Goal: Check status: Check status

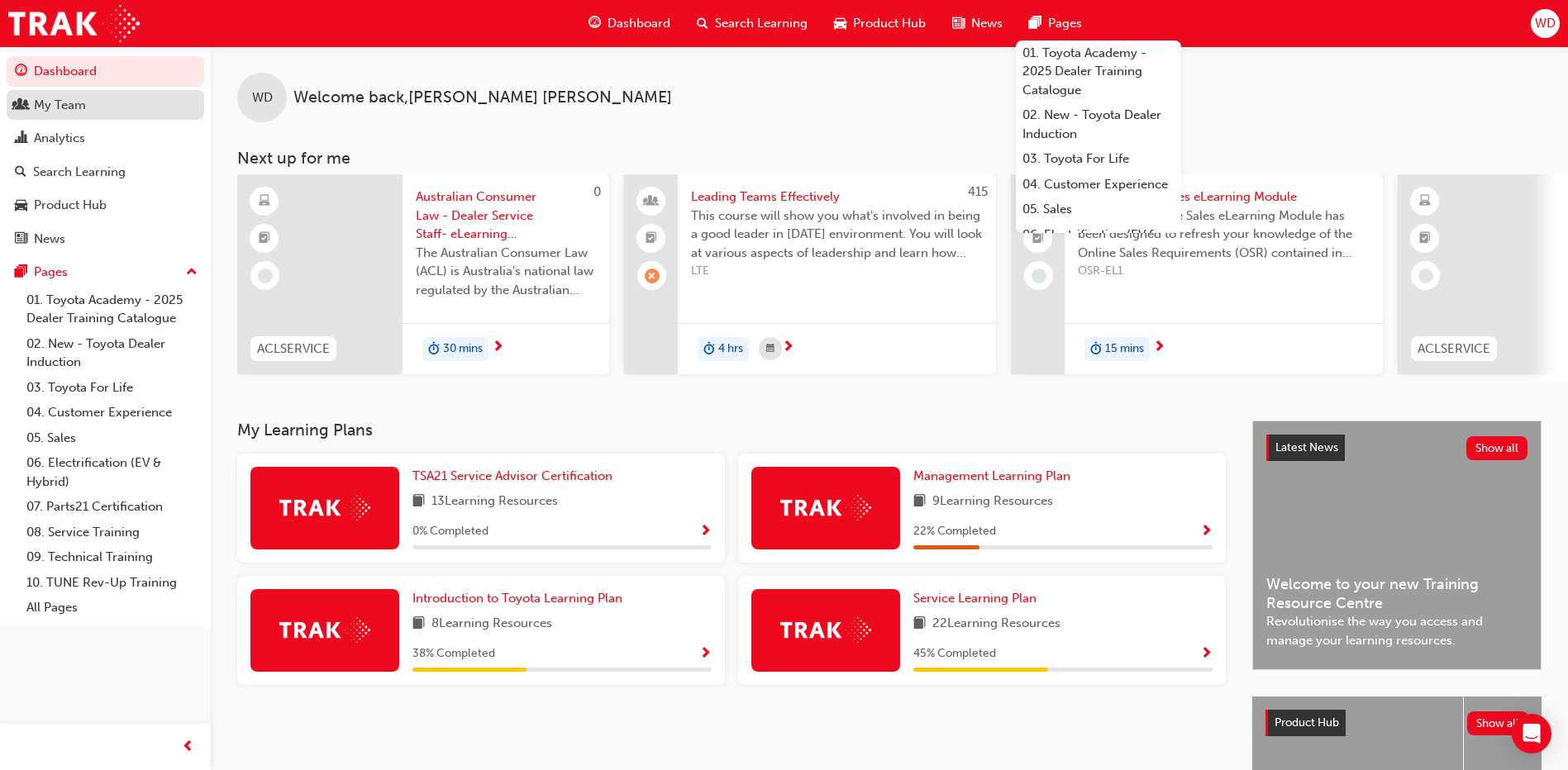
click at [68, 104] on div "My Team" at bounding box center [60, 105] width 52 height 19
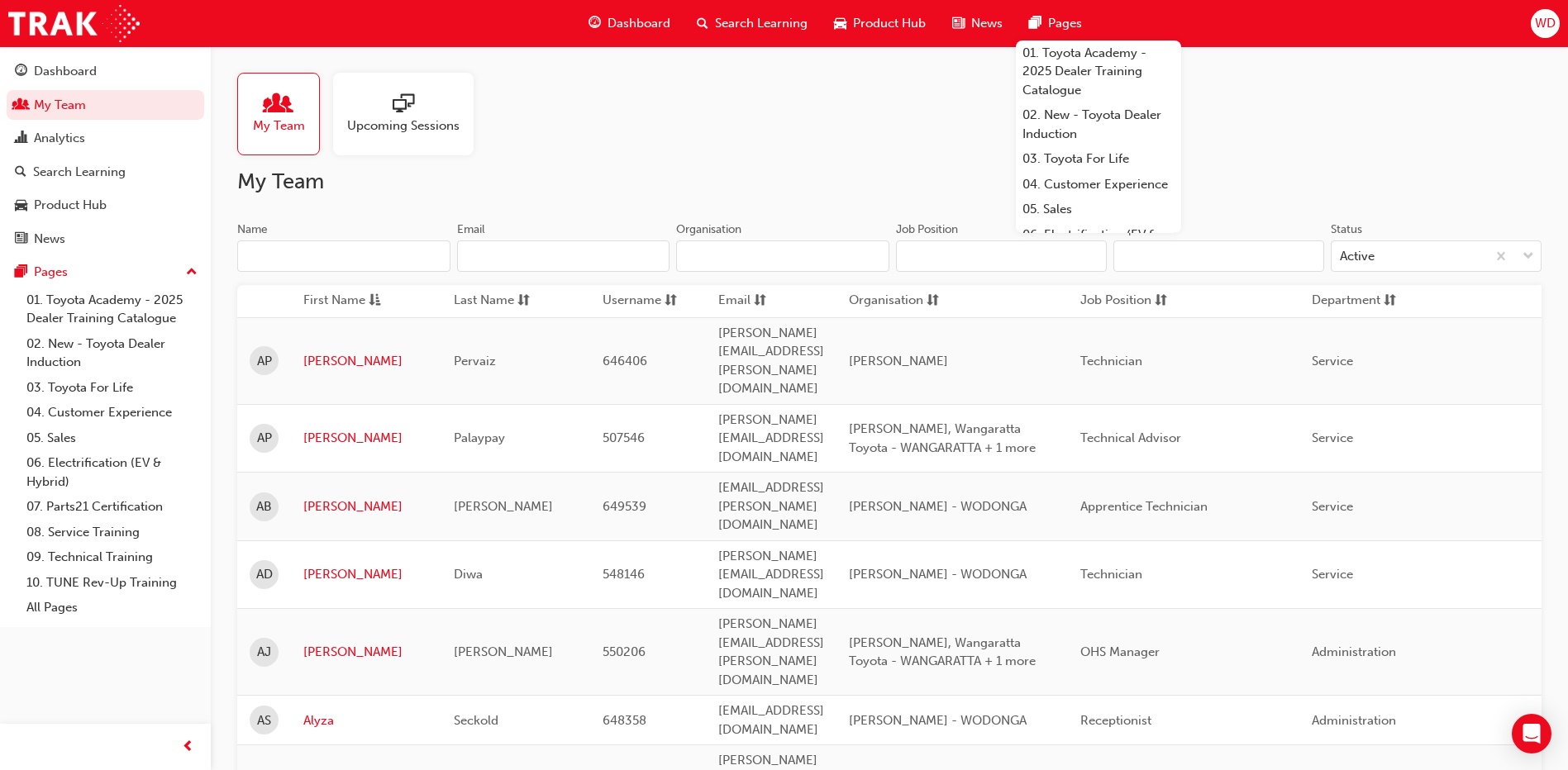
click at [327, 257] on input "Name" at bounding box center [344, 256] width 213 height 31
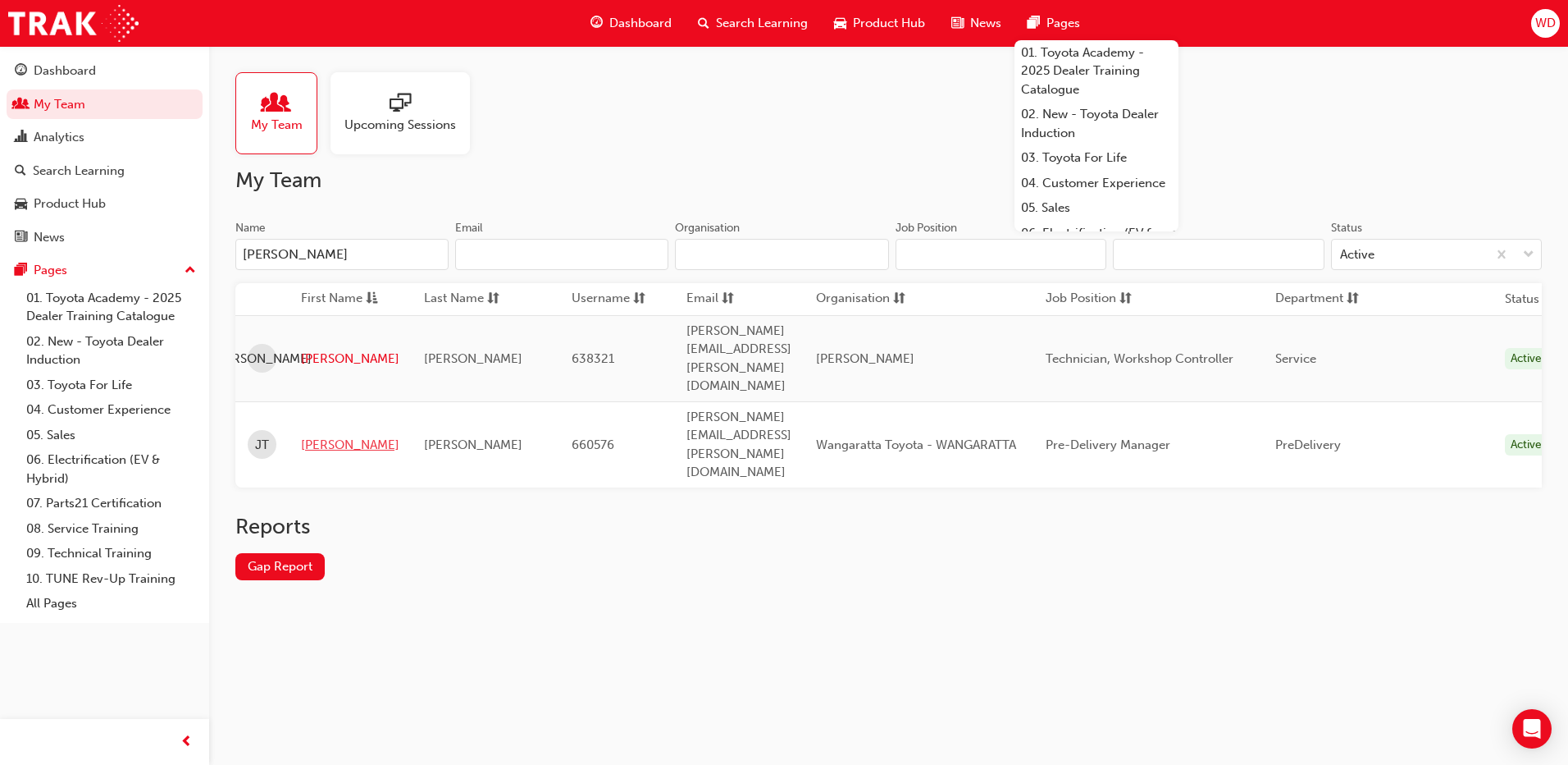
type input "[PERSON_NAME]"
click at [323, 435] on link "[PERSON_NAME]" at bounding box center [350, 445] width 98 height 19
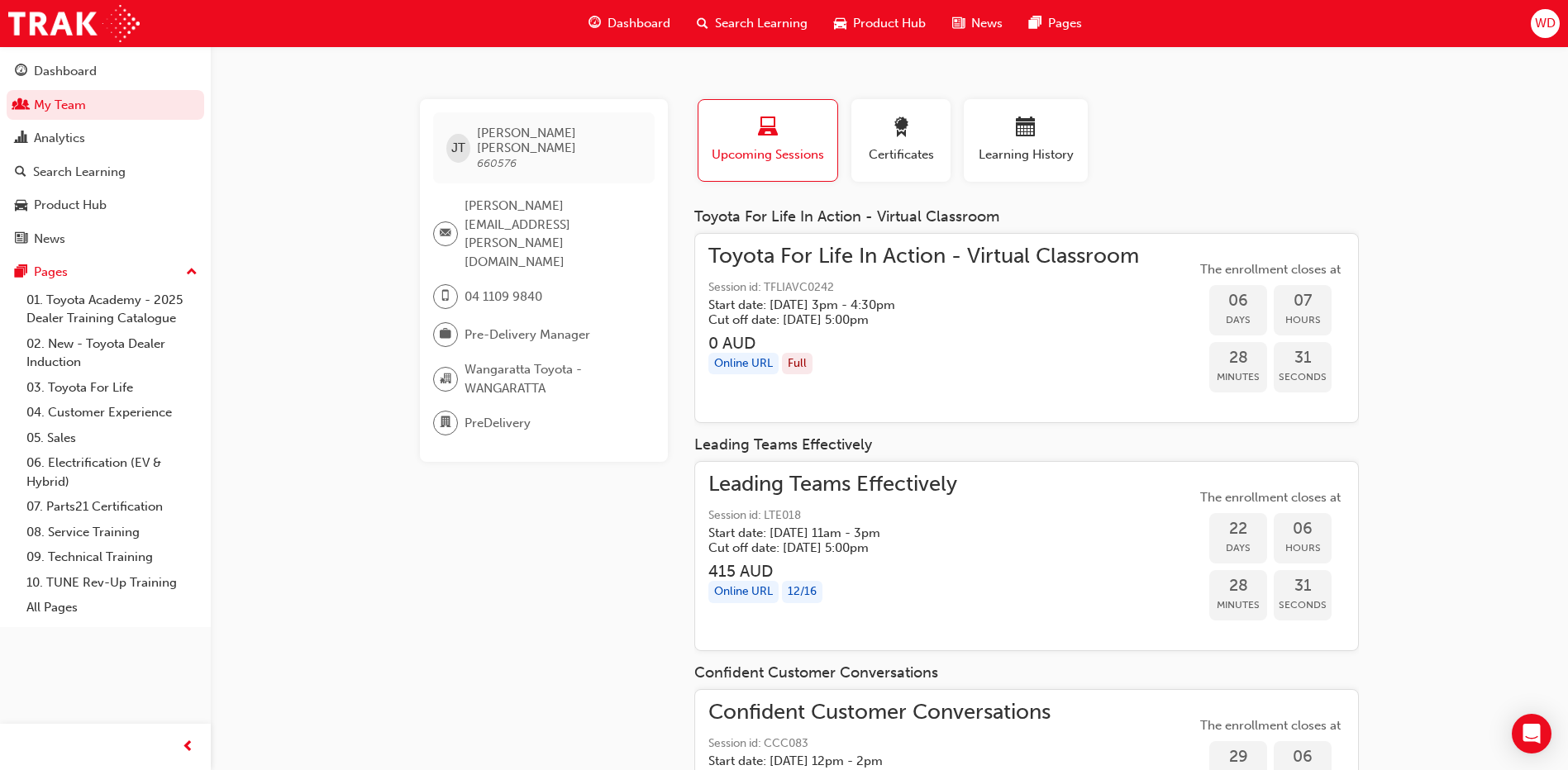
drag, startPoint x: 411, startPoint y: 515, endPoint x: 356, endPoint y: 533, distance: 57.9
click at [411, 515] on div "[PERSON_NAME] [PERSON_NAME] 660576 [PERSON_NAME][EMAIL_ADDRESS][PERSON_NAME][DO…" at bounding box center [890, 495] width 992 height 793
click at [82, 133] on div "Analytics" at bounding box center [59, 138] width 52 height 19
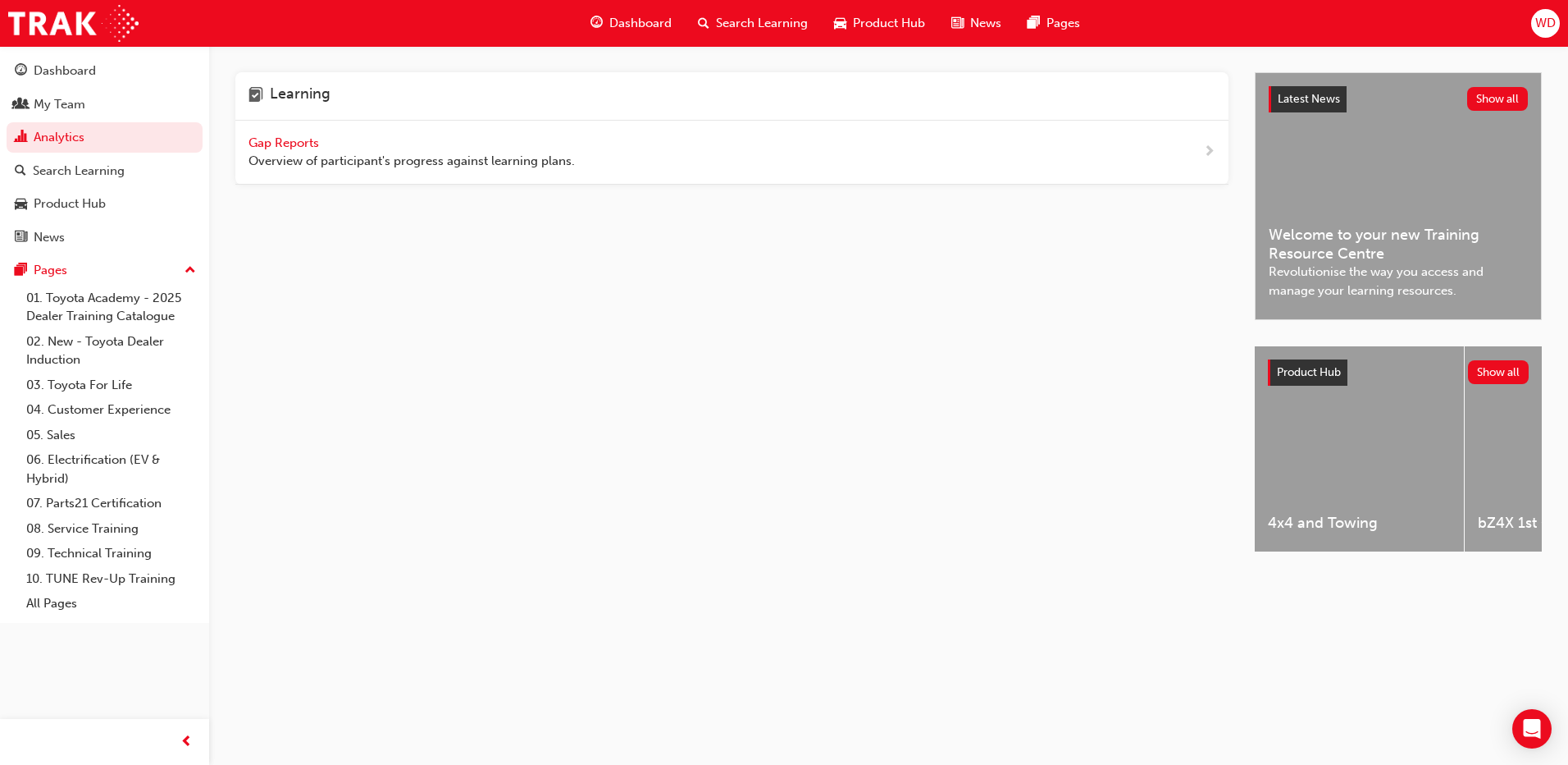
click at [313, 138] on span "Gap Reports" at bounding box center [285, 143] width 74 height 15
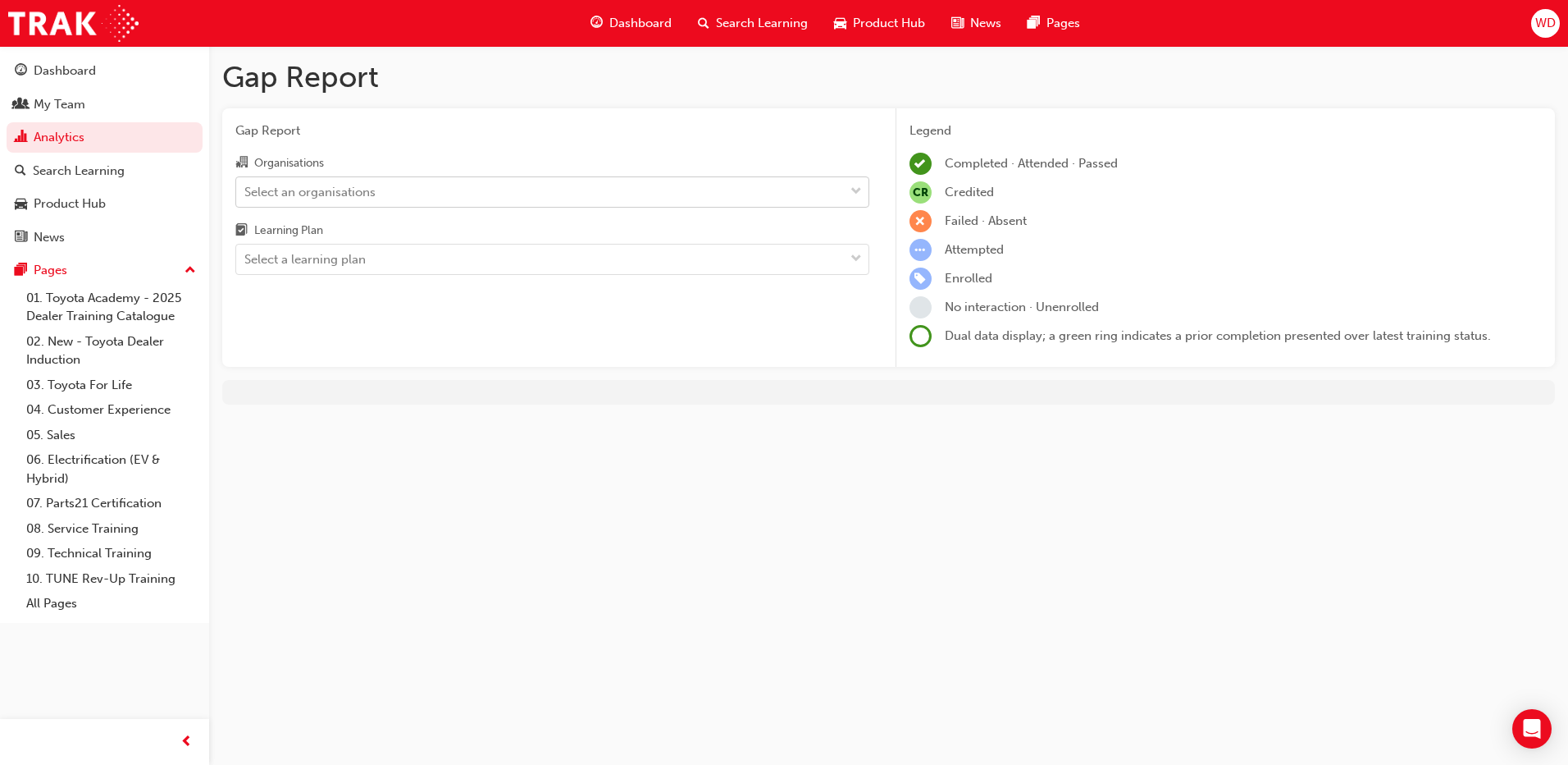
click at [484, 190] on div "Select an organisations" at bounding box center [540, 191] width 608 height 29
click at [246, 190] on input "Organisations Select an organisations" at bounding box center [246, 190] width 2 height 14
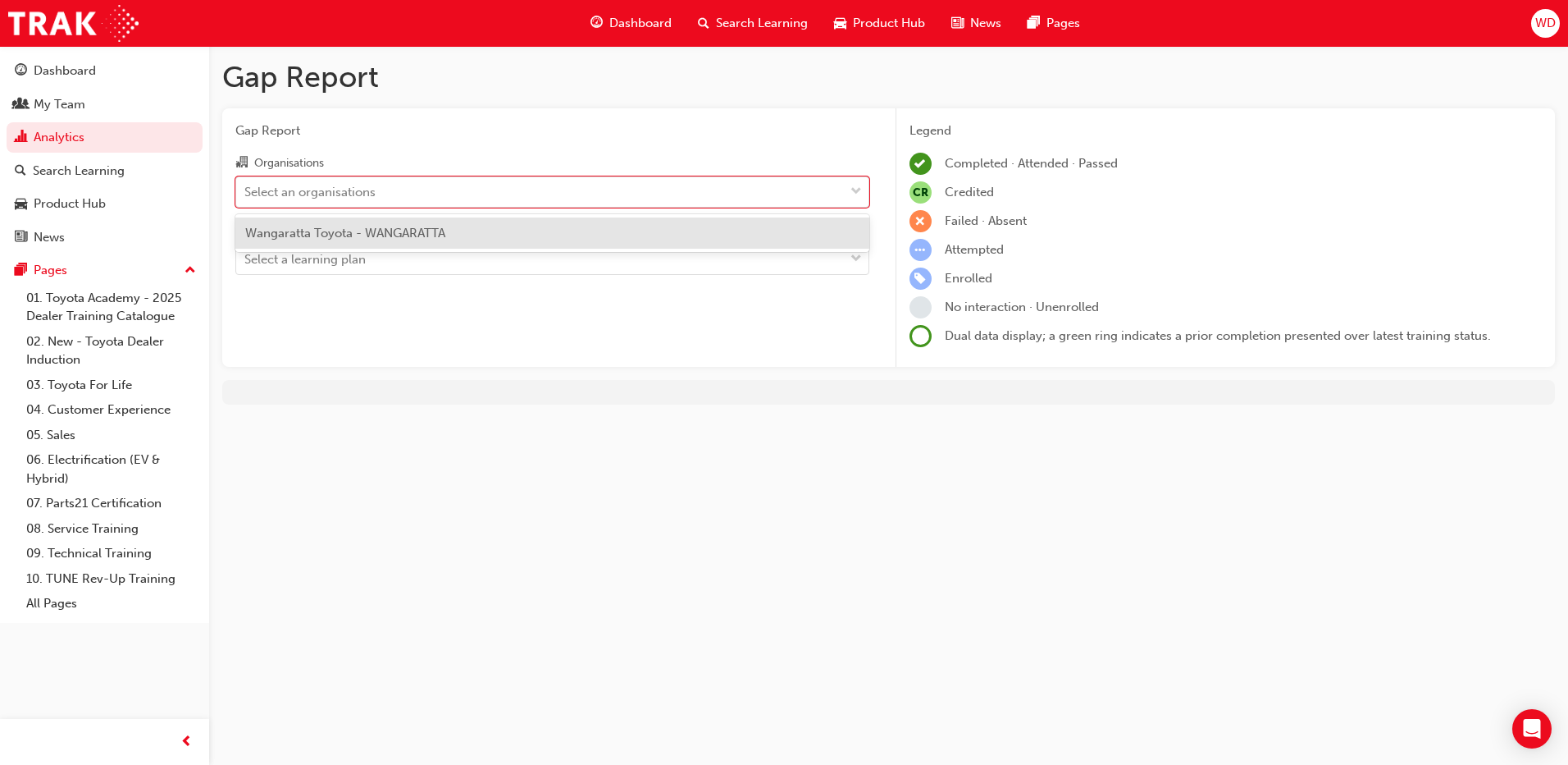
click at [466, 221] on div "Wangaratta Toyota - WANGARATTA" at bounding box center [553, 233] width 634 height 32
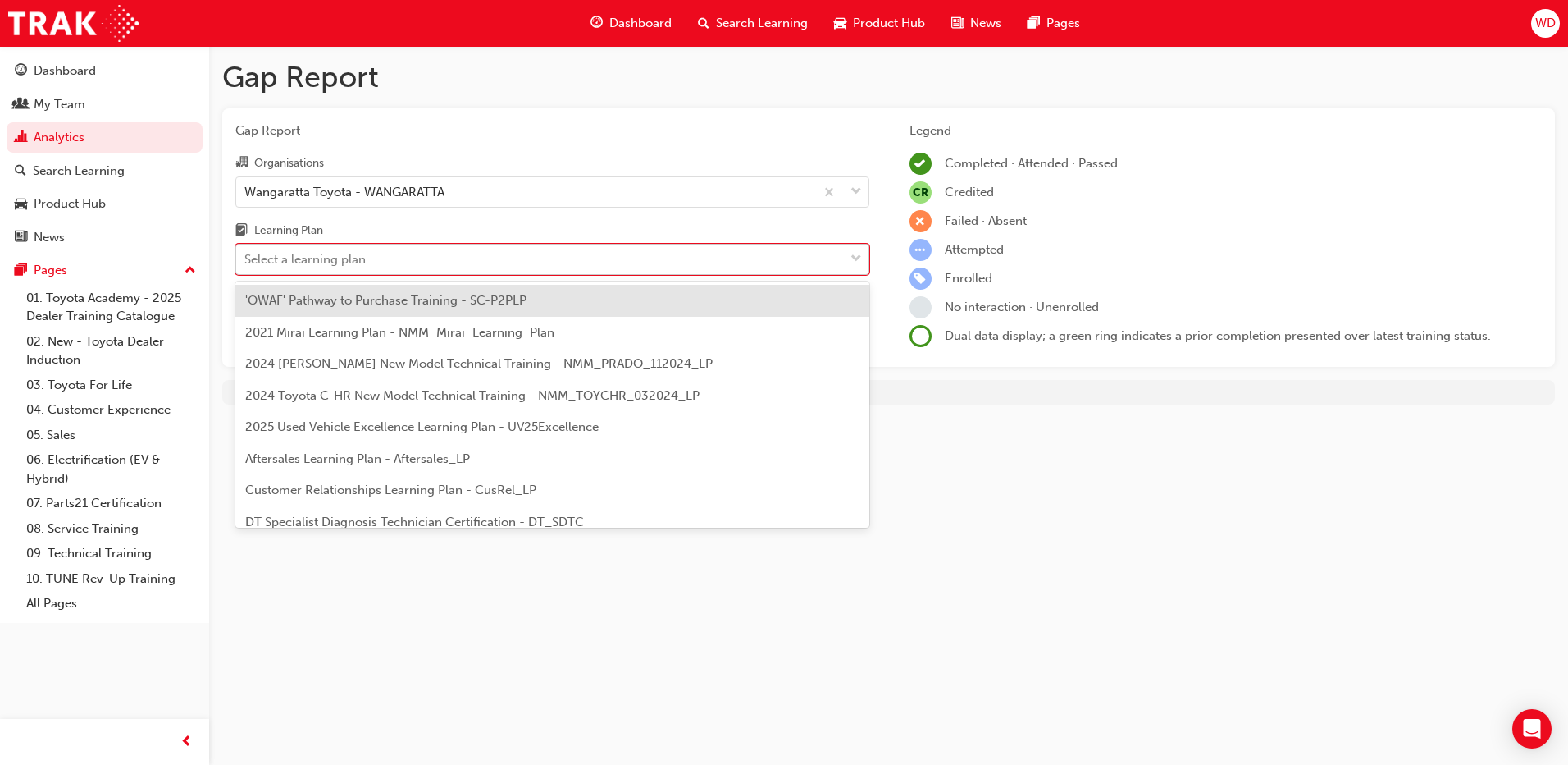
click at [458, 256] on div "Select a learning plan" at bounding box center [540, 260] width 608 height 29
click at [246, 256] on input "Learning Plan option 'OWAF' Pathway to Purchase Training - SC-P2PLP focused, 1 …" at bounding box center [246, 258] width 2 height 14
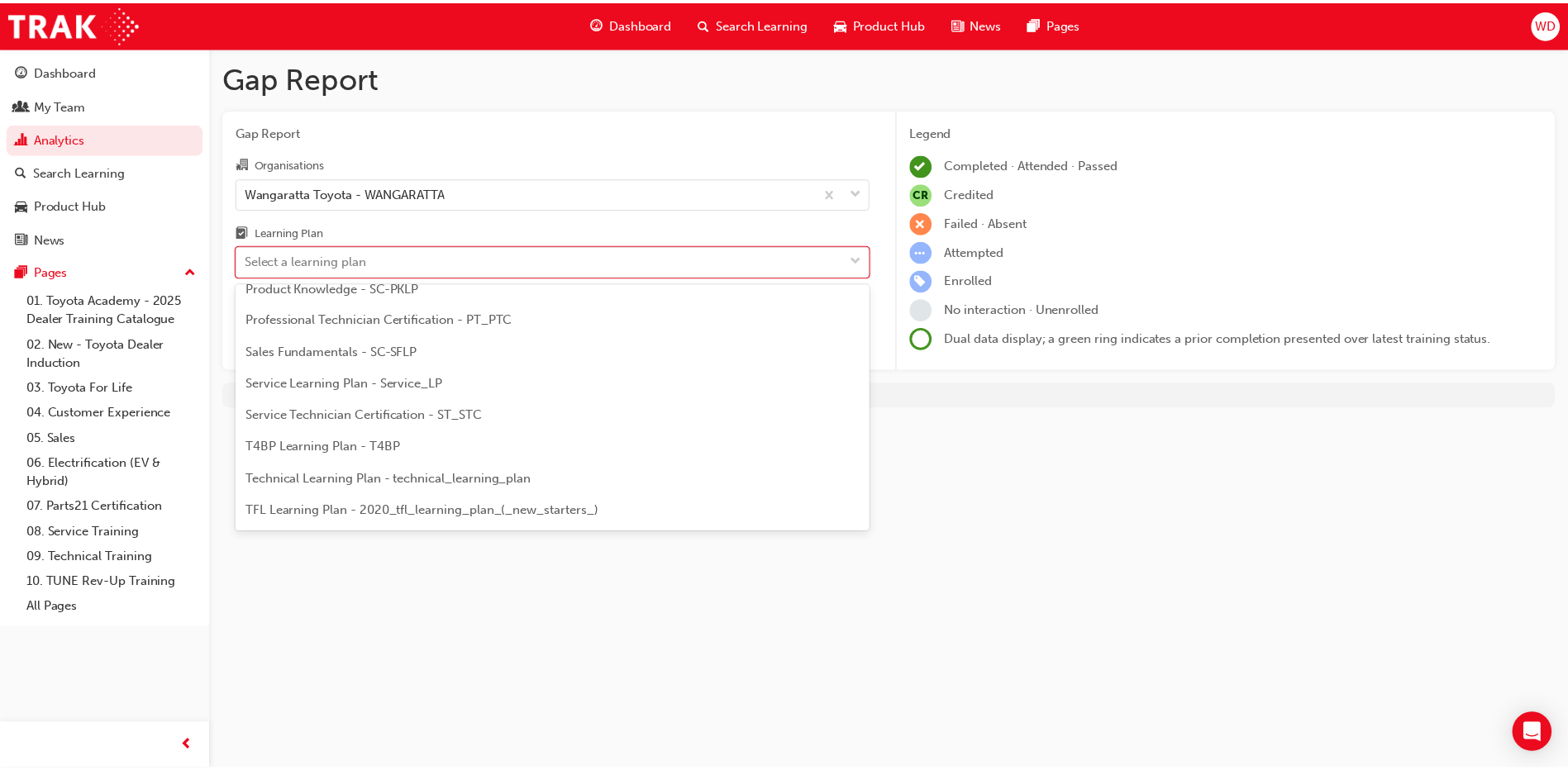
scroll to position [578, 0]
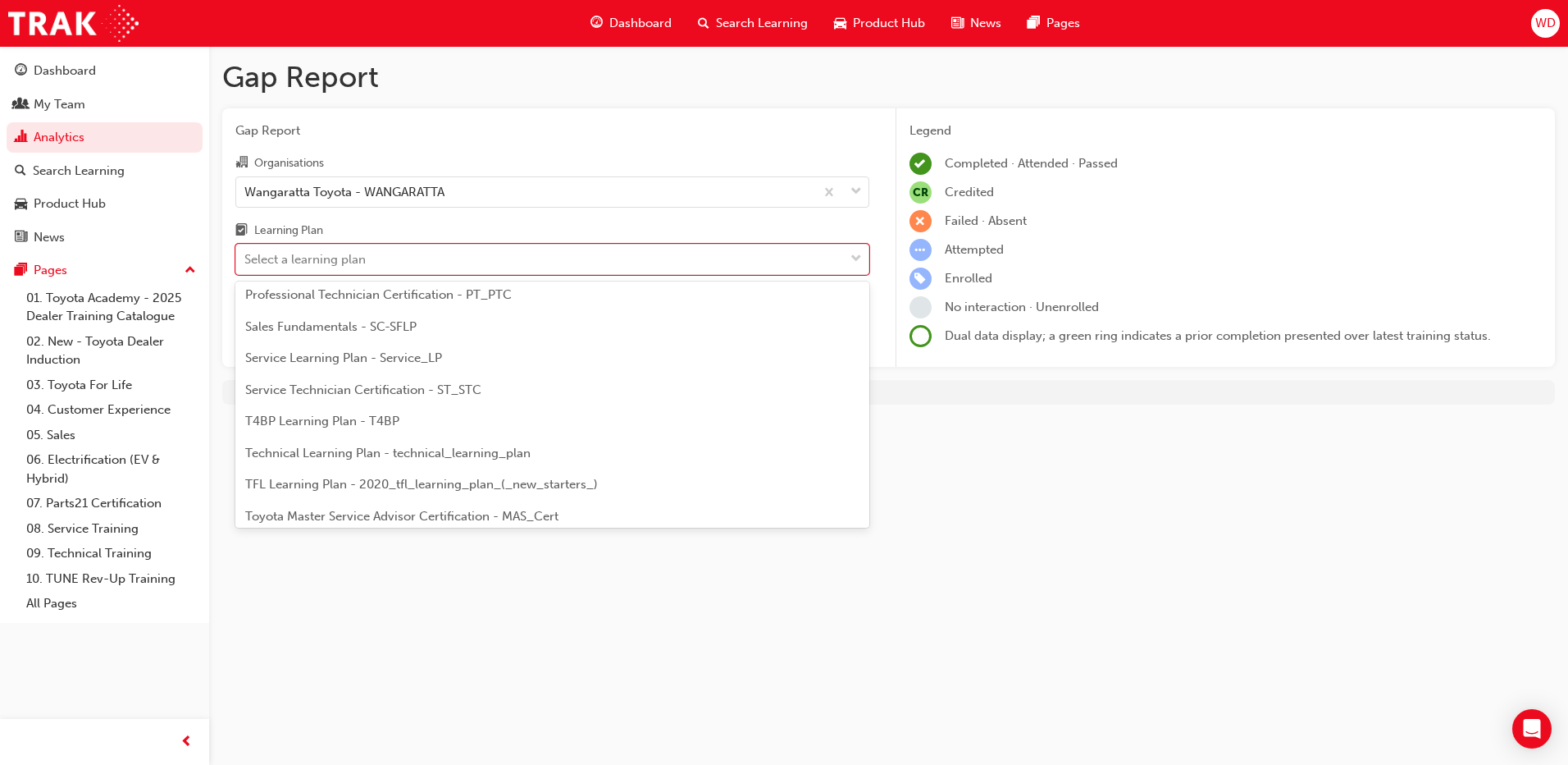
click at [461, 485] on span "TFL Learning Plan - 2020_tfl_learning_plan_(_new_starters_)" at bounding box center [422, 484] width 353 height 15
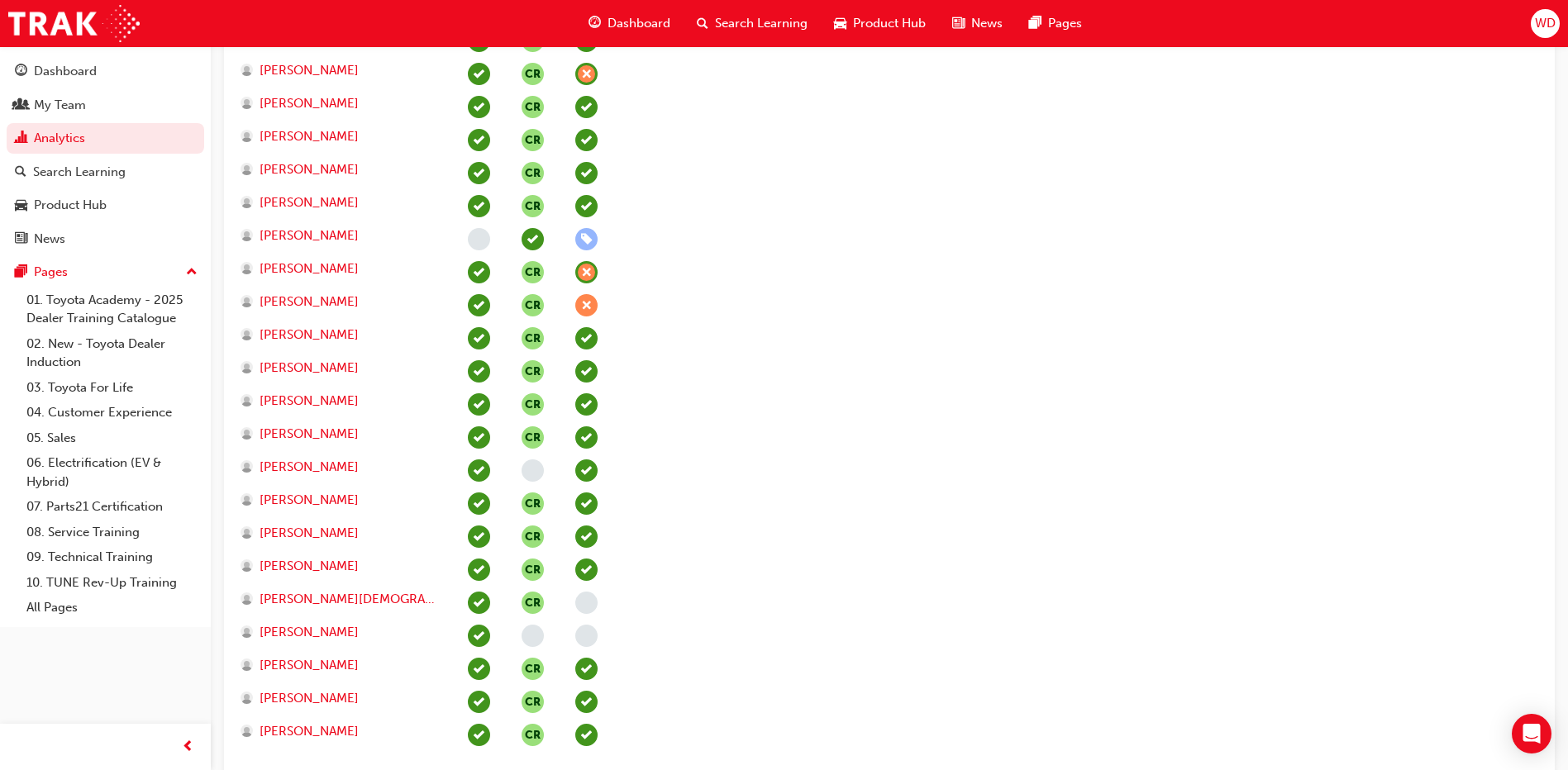
scroll to position [952, 0]
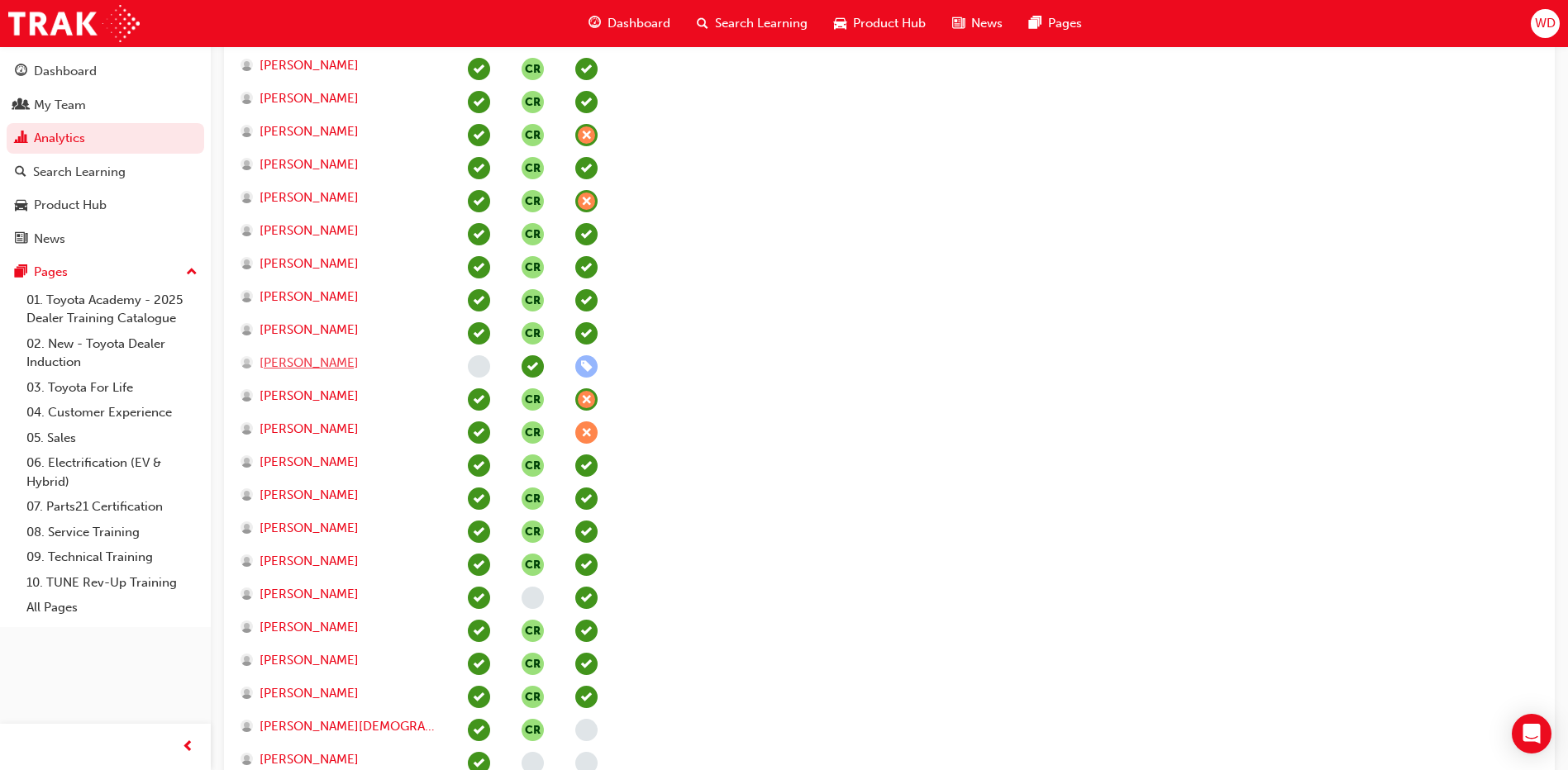
click at [319, 361] on span "[PERSON_NAME]" at bounding box center [308, 363] width 99 height 19
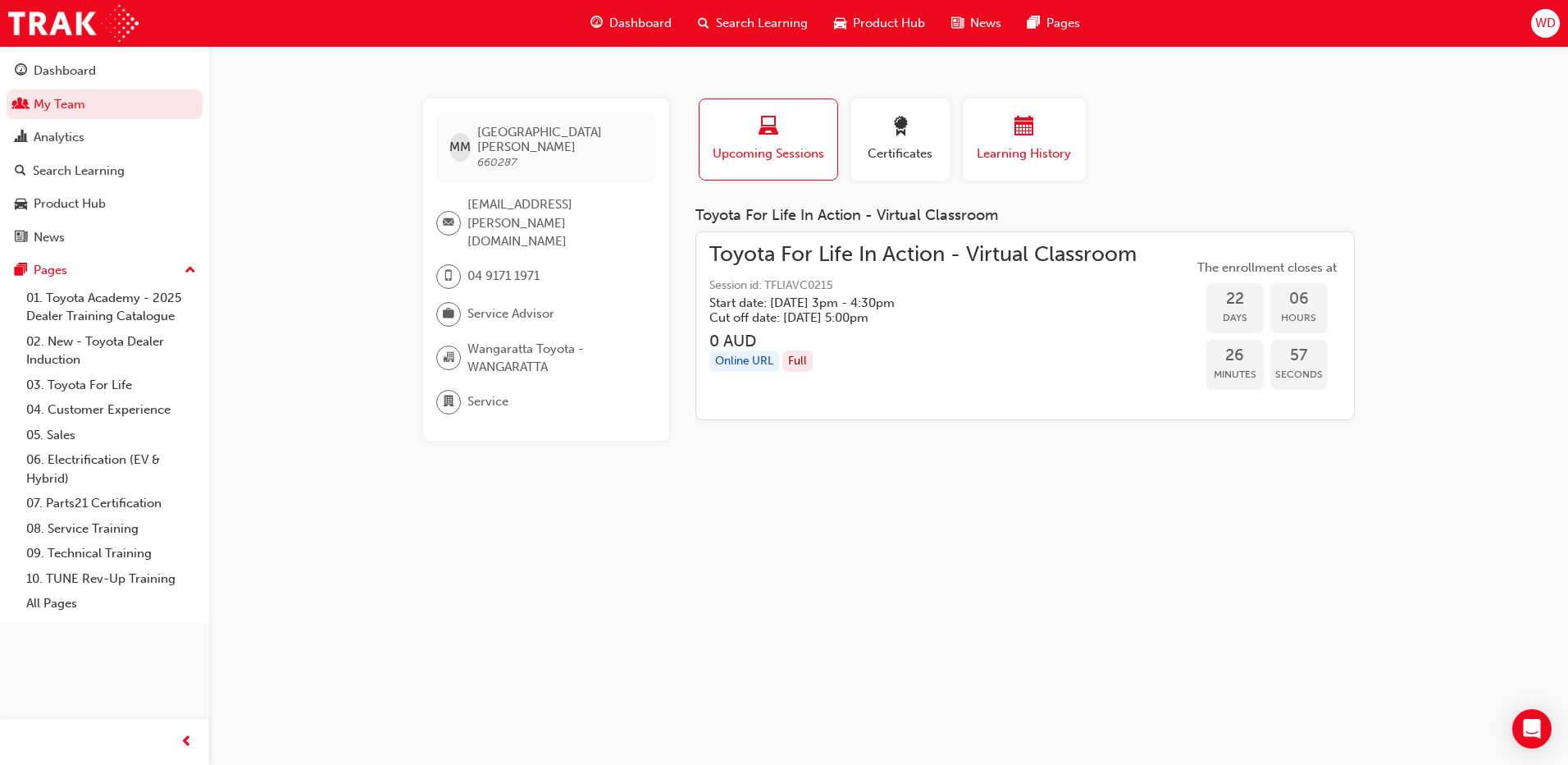
click at [1046, 157] on span "Learning History" at bounding box center [1024, 154] width 98 height 19
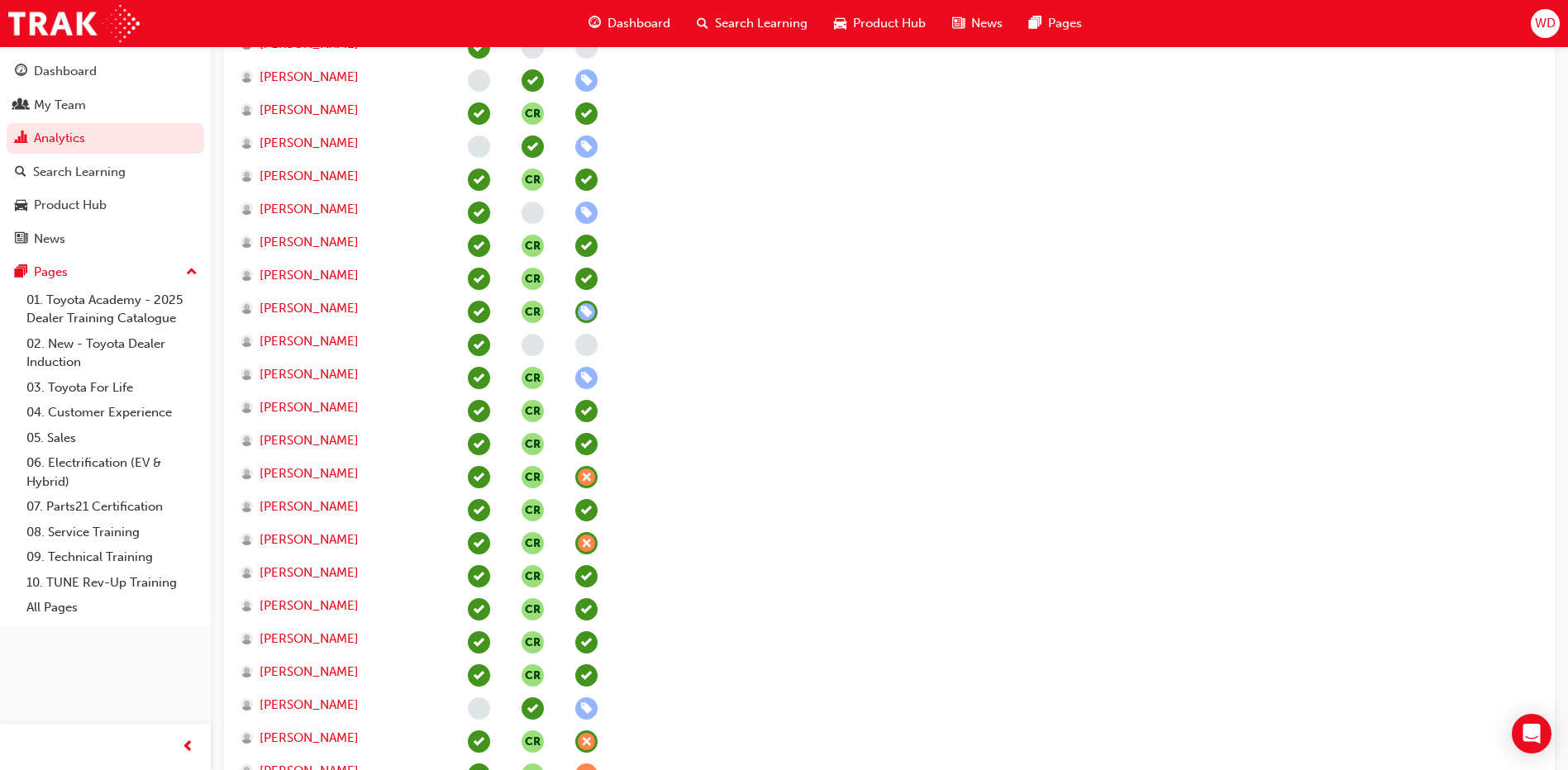
scroll to position [952, 0]
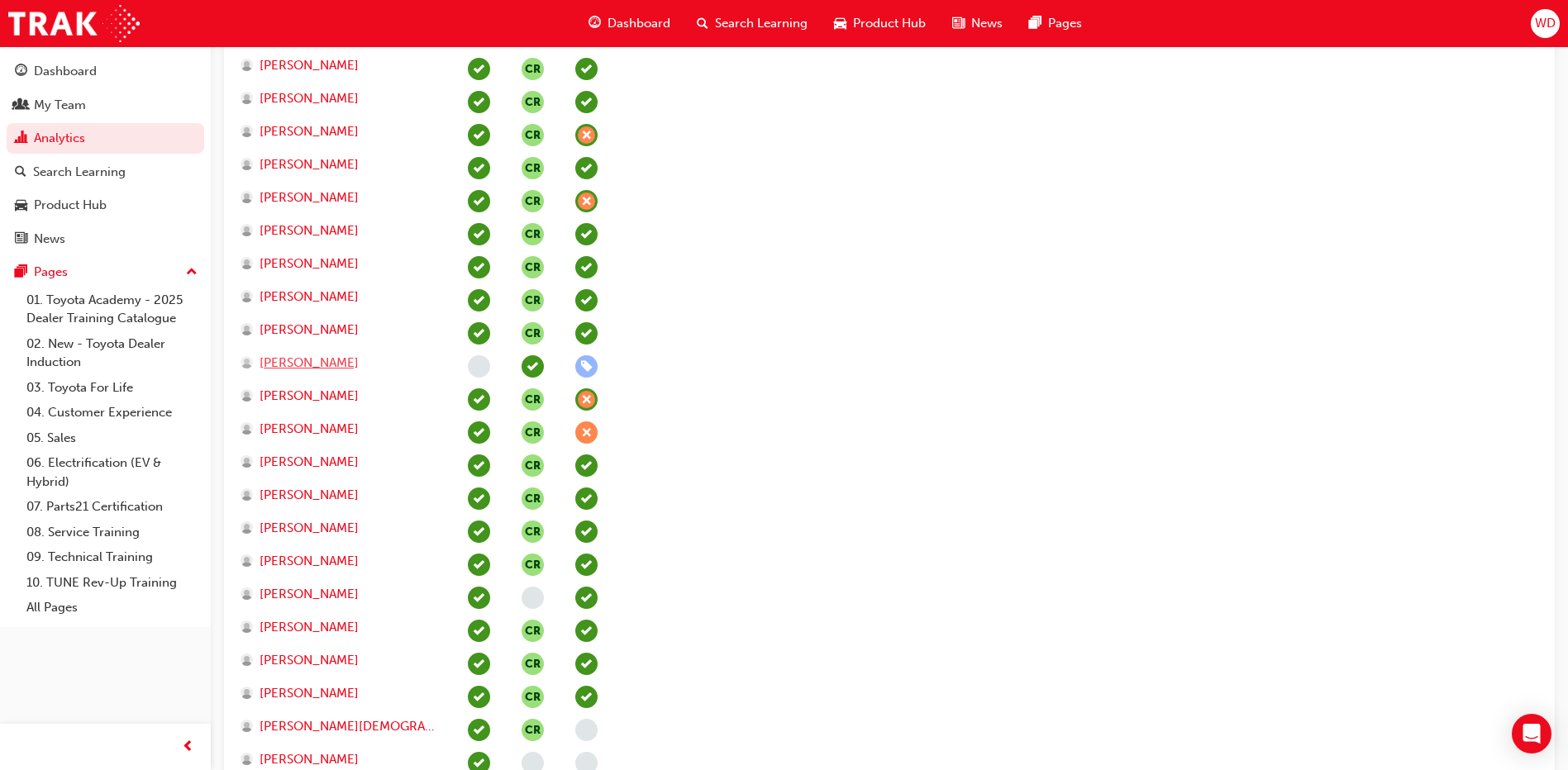
click at [338, 356] on span "[PERSON_NAME]" at bounding box center [308, 363] width 99 height 19
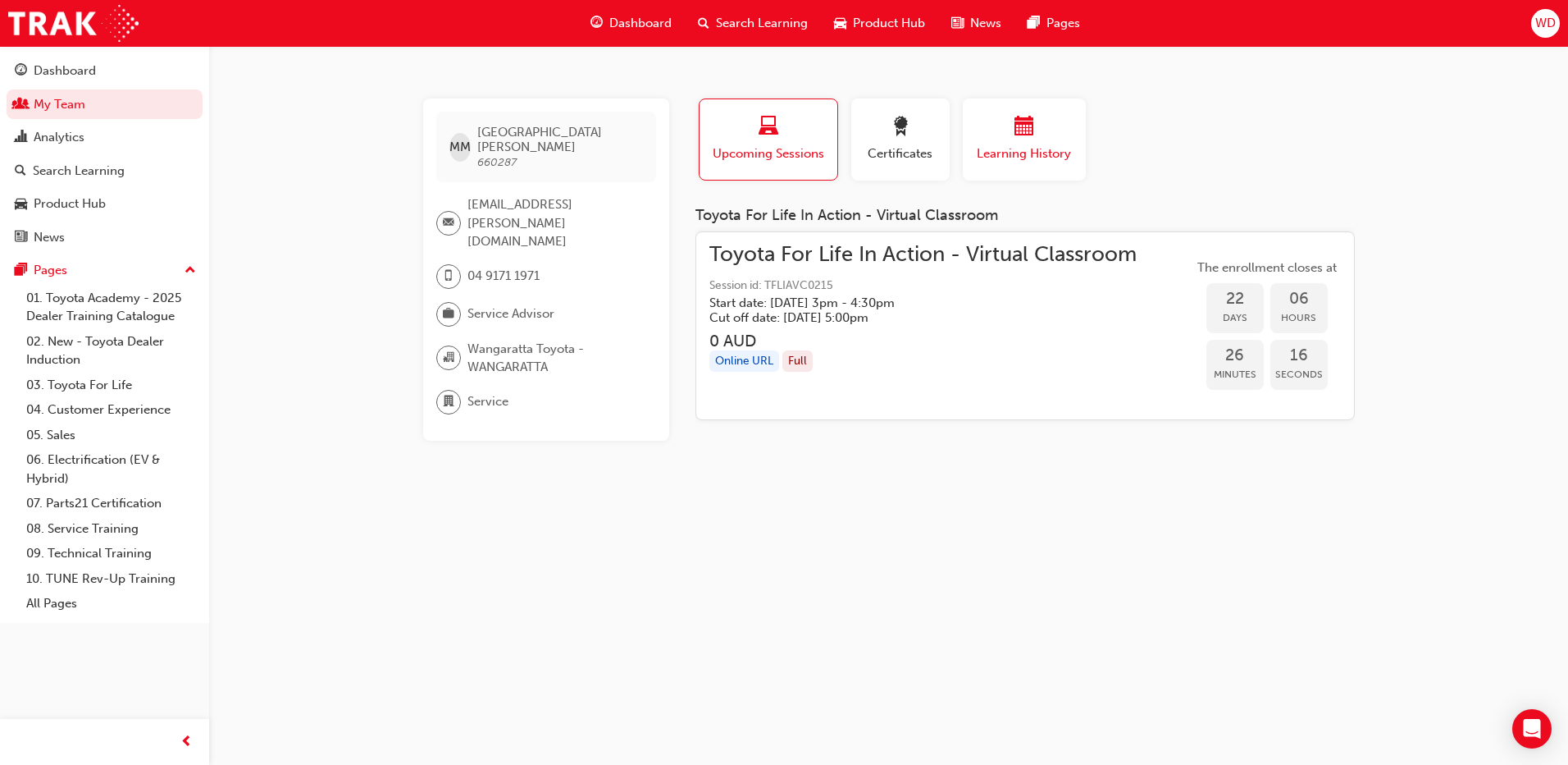
click at [1054, 142] on div "Learning History" at bounding box center [1024, 140] width 98 height 47
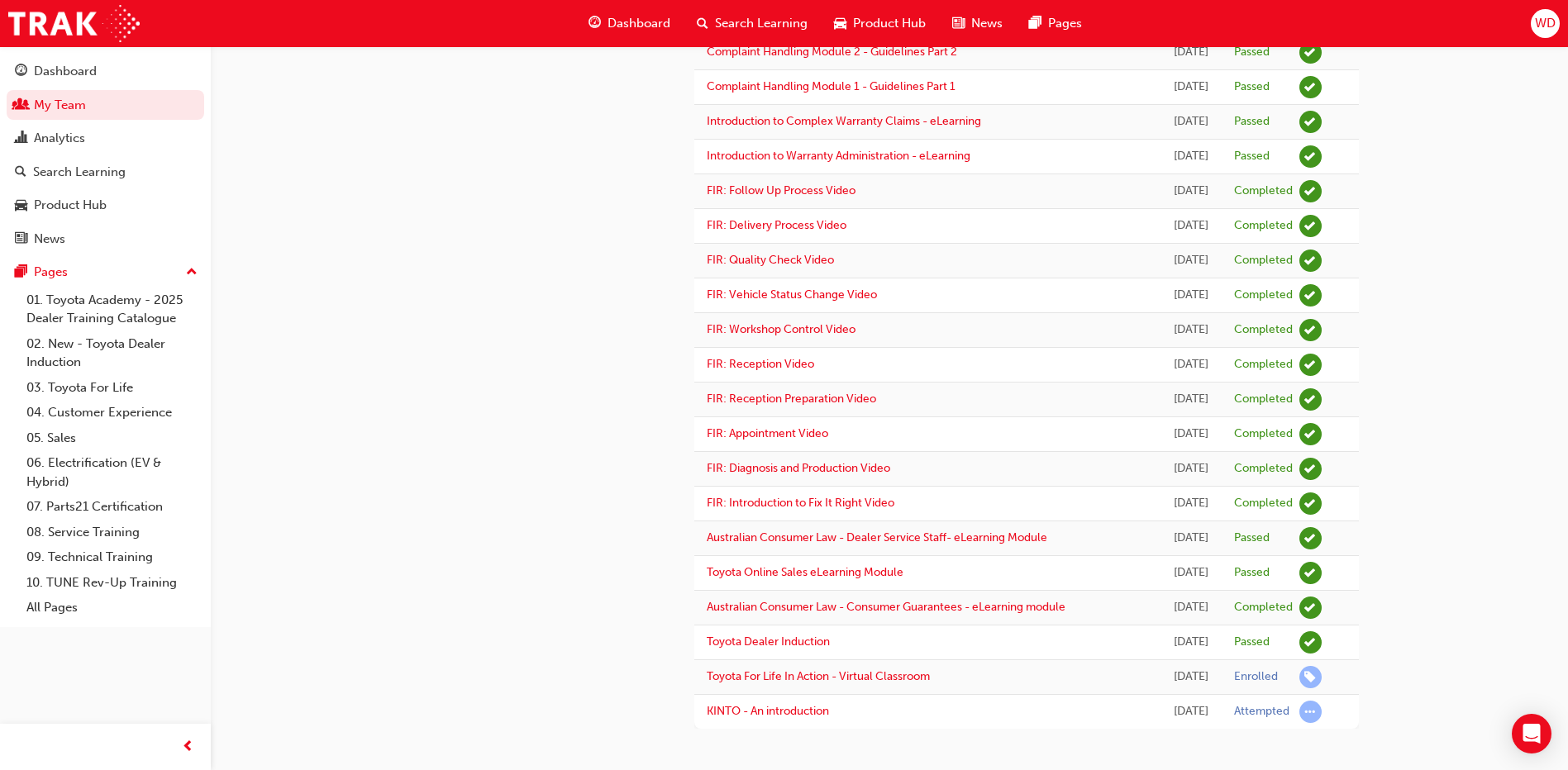
scroll to position [1288, 0]
click at [804, 634] on link "Toyota Dealer Induction" at bounding box center [768, 641] width 123 height 14
